Goal: Task Accomplishment & Management: Manage account settings

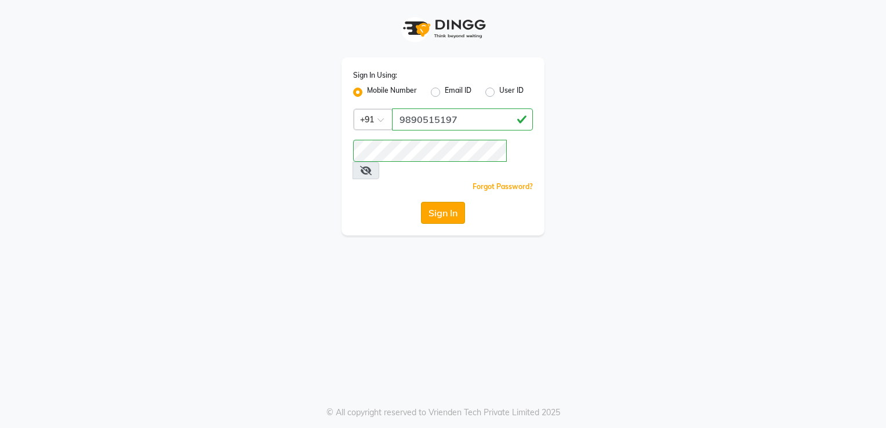
click at [433, 202] on button "Sign In" at bounding box center [443, 213] width 44 height 22
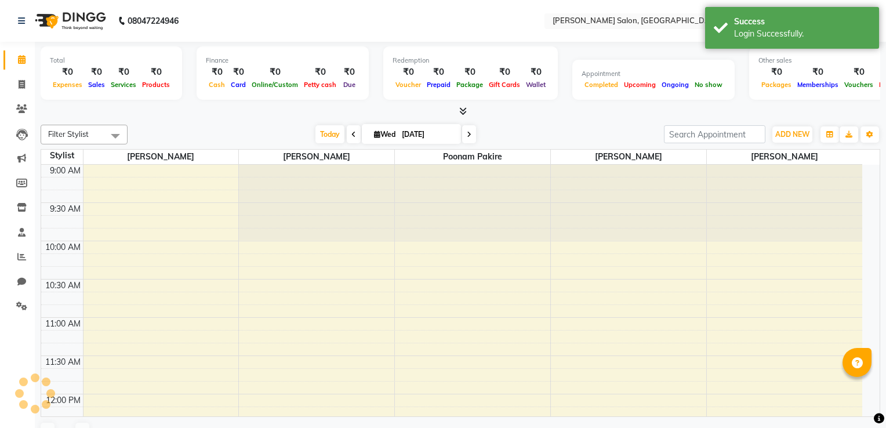
select select "en"
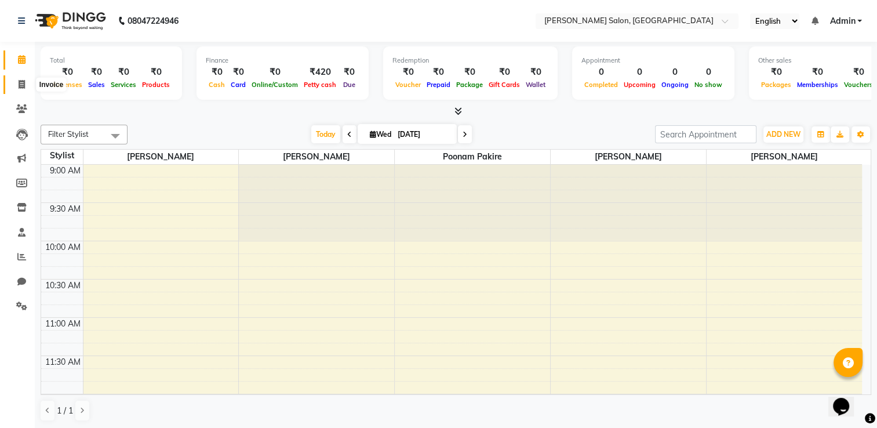
click at [26, 85] on span at bounding box center [22, 84] width 20 height 13
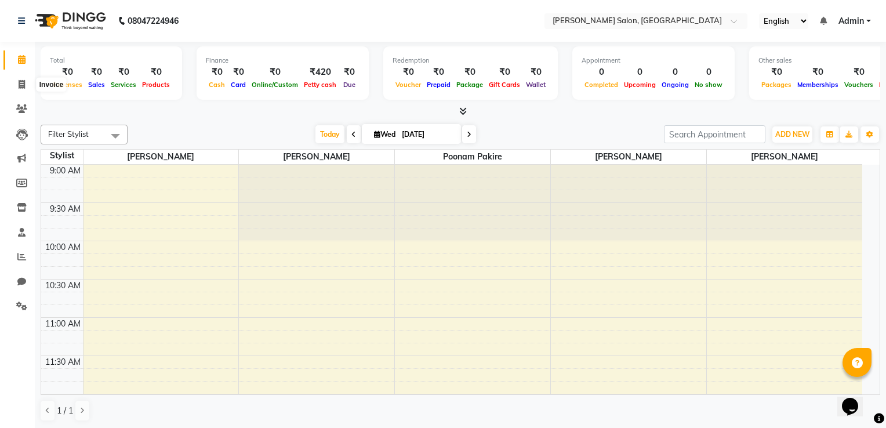
select select "service"
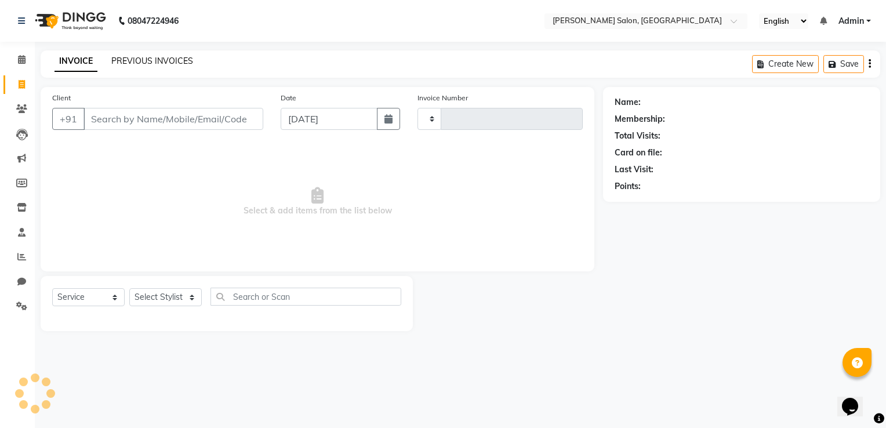
type input "0736"
select select "7550"
click at [141, 62] on link "PREVIOUS INVOICES" at bounding box center [152, 61] width 82 height 10
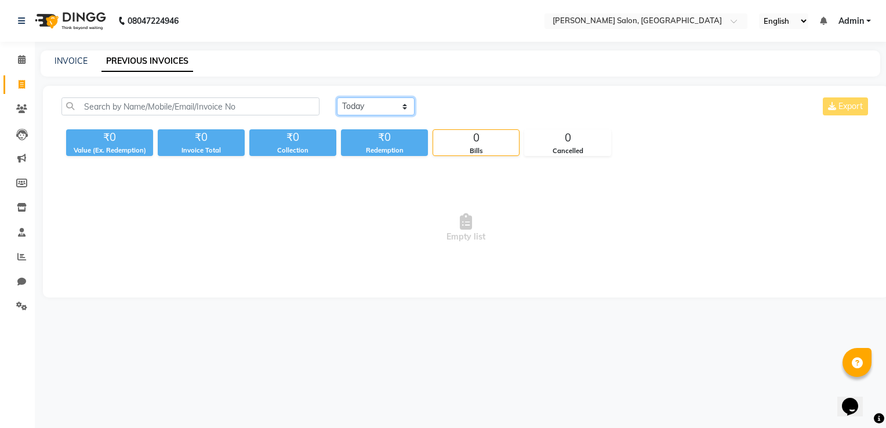
click at [358, 106] on select "Today Yesterday Custom Range" at bounding box center [376, 106] width 78 height 18
select select "yesterday"
click at [337, 97] on select "Today Yesterday Custom Range" at bounding box center [376, 106] width 78 height 18
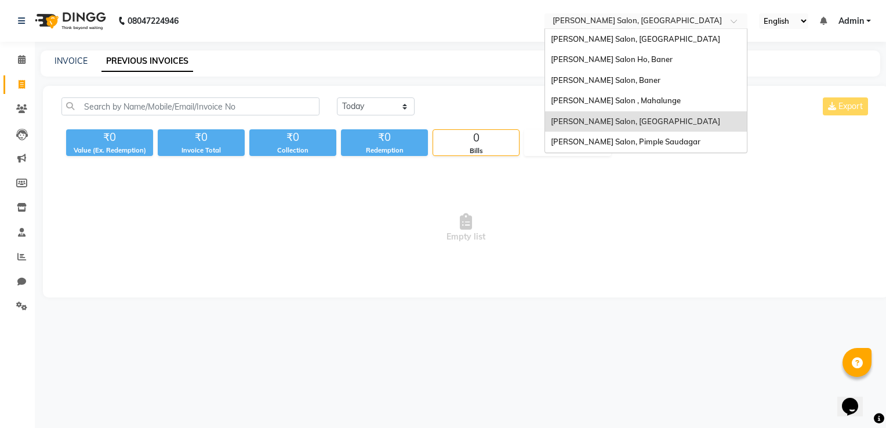
click at [581, 18] on input "text" at bounding box center [634, 22] width 168 height 12
click at [592, 104] on span "[PERSON_NAME] Salon , Mahalunge" at bounding box center [616, 100] width 130 height 9
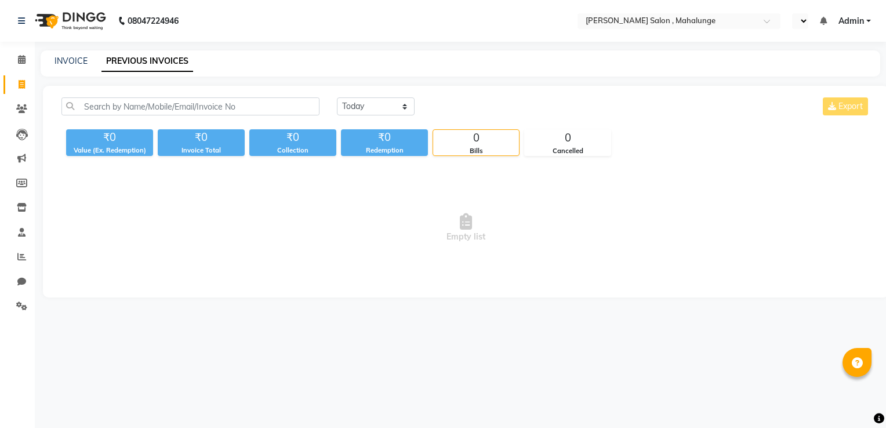
select select "en"
